Goal: Task Accomplishment & Management: Manage account settings

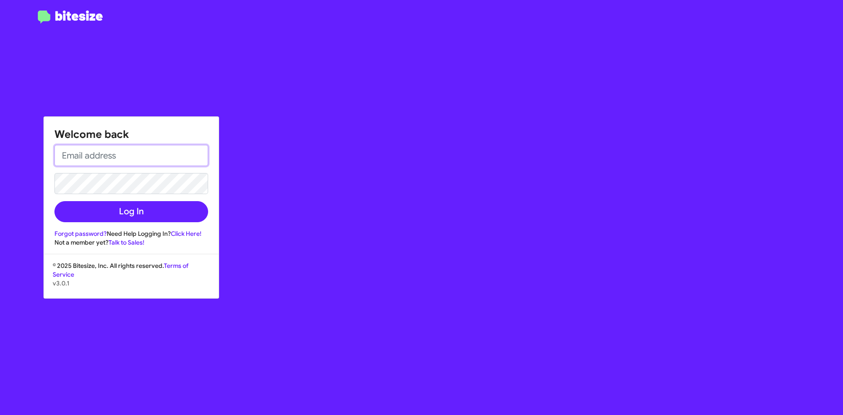
click at [118, 160] on input "email" at bounding box center [131, 155] width 154 height 21
type input "[PERSON_NAME][EMAIL_ADDRESS][DOMAIN_NAME]"
click at [362, 256] on div "Welcome back [PERSON_NAME][EMAIL_ADDRESS][DOMAIN_NAME] Log In Forgot password? …" at bounding box center [491, 207] width 702 height 415
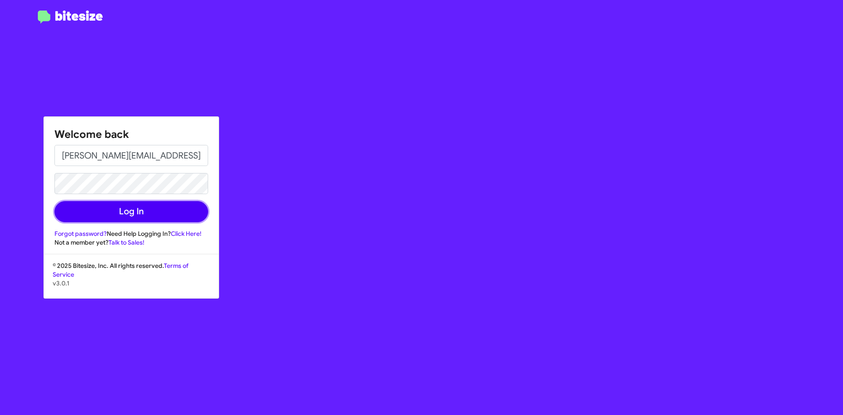
click at [127, 215] on button "Log In" at bounding box center [131, 211] width 154 height 21
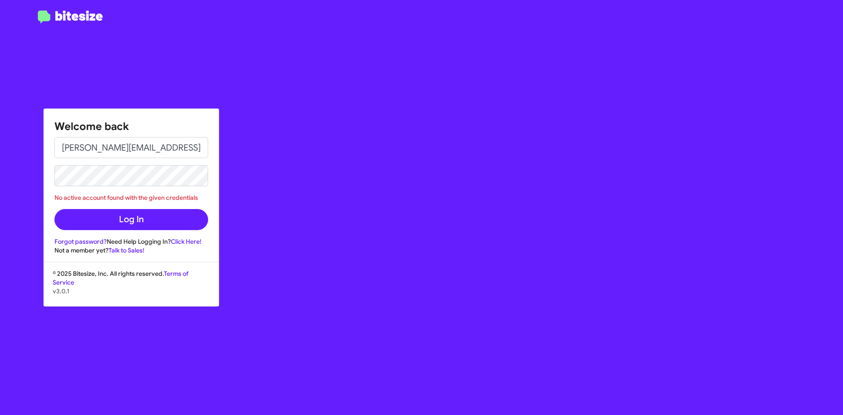
click at [294, 164] on div "Welcome back [PERSON_NAME][EMAIL_ADDRESS][DOMAIN_NAME] No active account found …" at bounding box center [491, 207] width 702 height 415
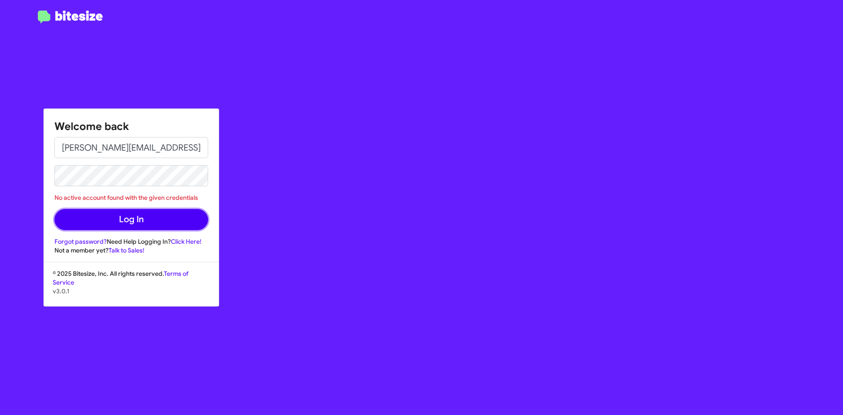
click at [147, 223] on button "Log In" at bounding box center [131, 219] width 154 height 21
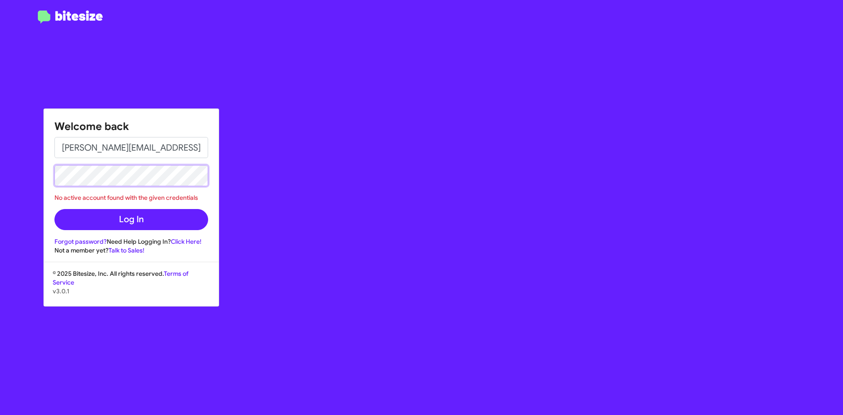
click at [3, 166] on div "Welcome back [PERSON_NAME][EMAIL_ADDRESS][DOMAIN_NAME] No active account found …" at bounding box center [421, 207] width 843 height 415
drag, startPoint x: 285, startPoint y: 127, endPoint x: 292, endPoint y: 126, distance: 7.1
click at [285, 126] on div "Welcome back [PERSON_NAME][EMAIL_ADDRESS][DOMAIN_NAME] No active account found …" at bounding box center [491, 207] width 702 height 415
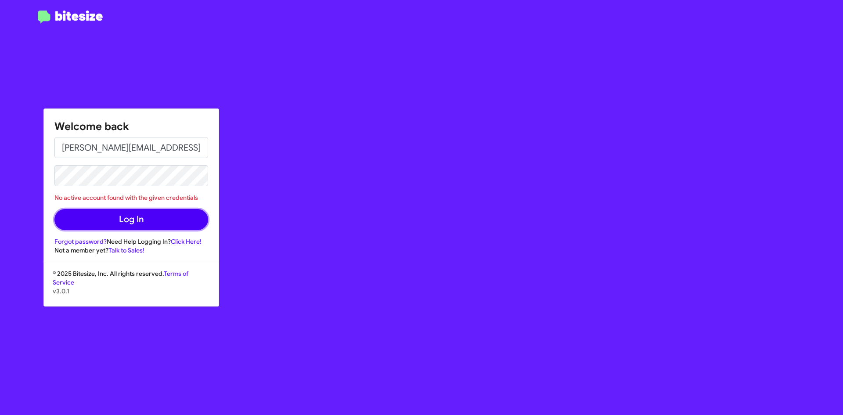
click at [143, 215] on button "Log In" at bounding box center [131, 219] width 154 height 21
